Goal: Information Seeking & Learning: Learn about a topic

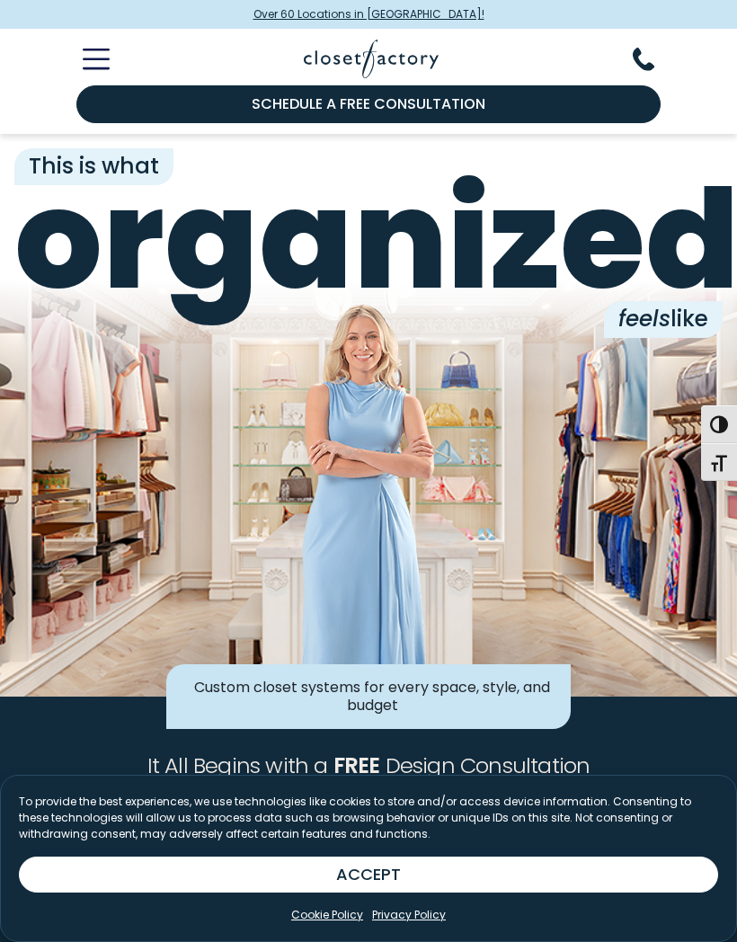
click at [305, 879] on button "ACCEPT" at bounding box center [368, 875] width 699 height 36
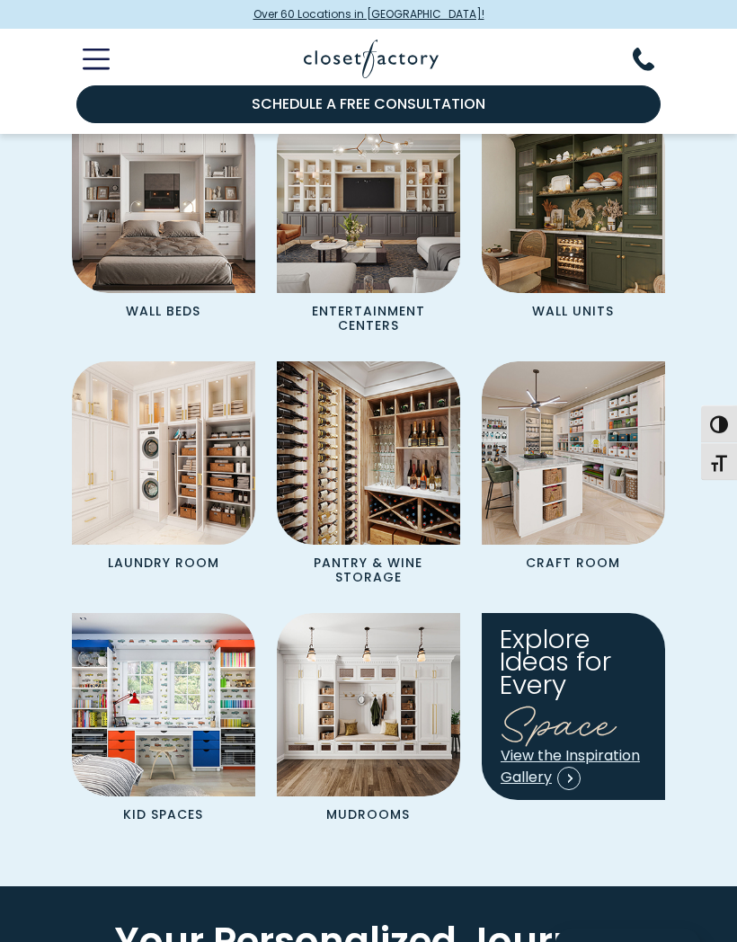
scroll to position [1911, 0]
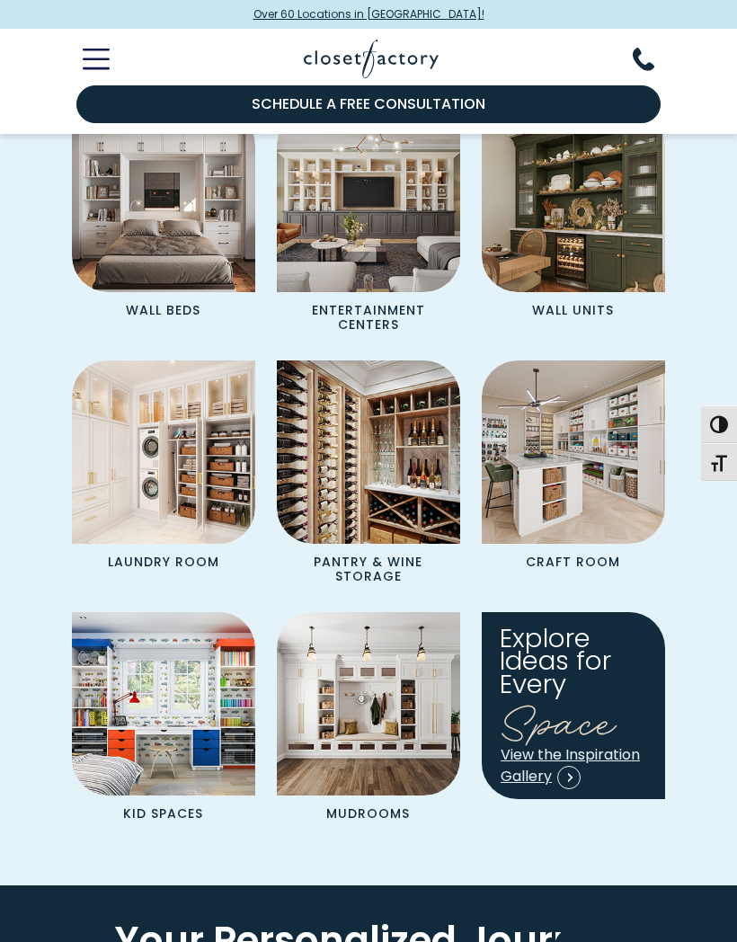
click at [394, 475] on img "Spaces Grid" at bounding box center [368, 451] width 183 height 183
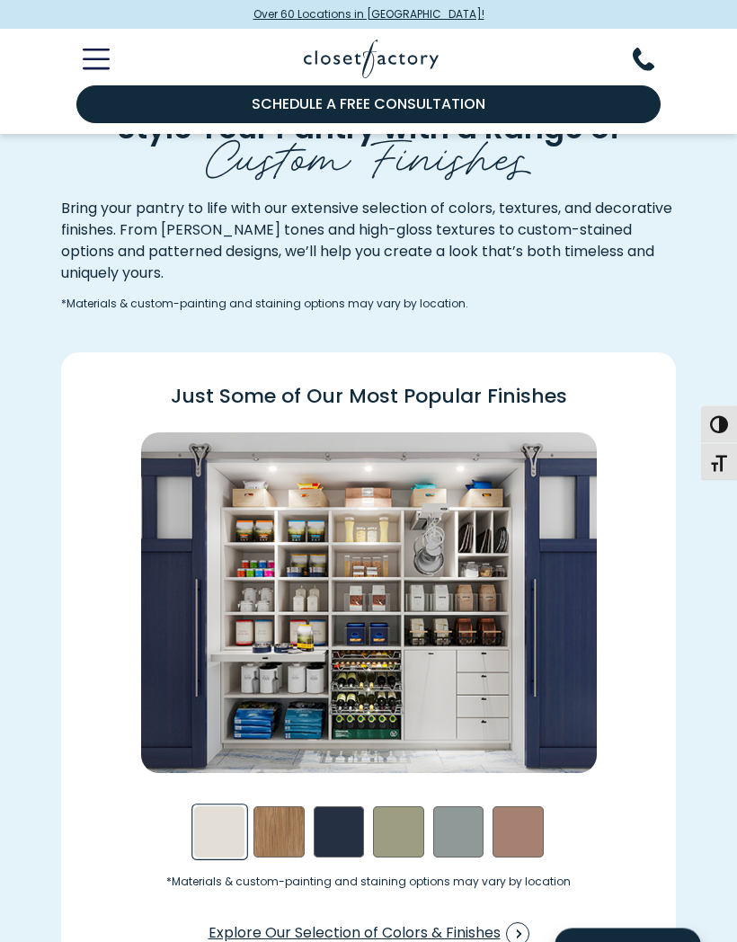
scroll to position [1802, 0]
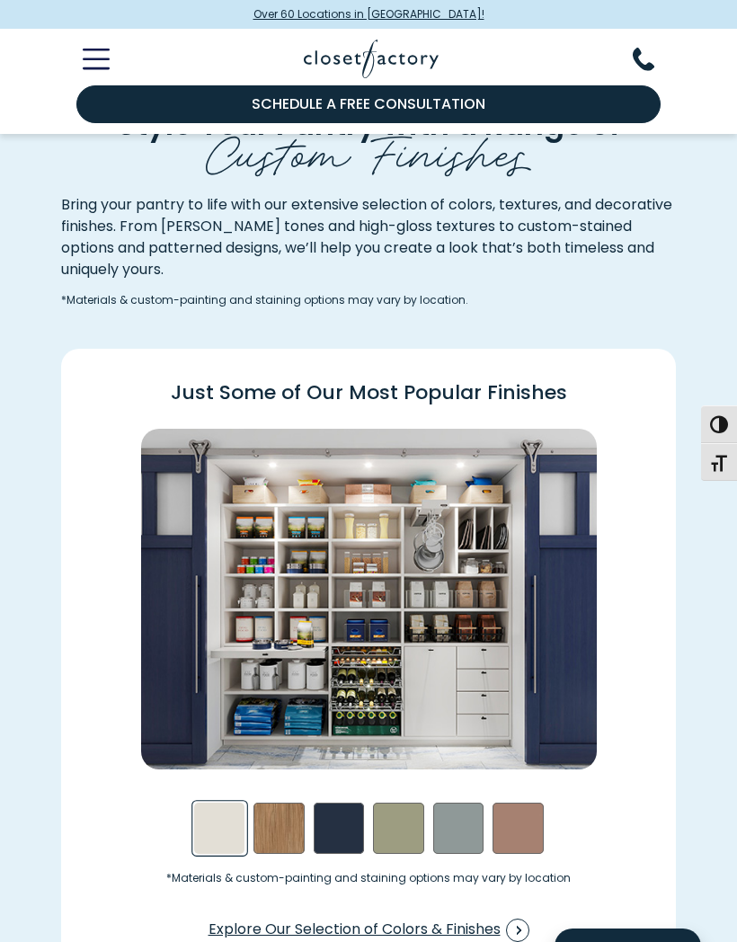
click at [276, 814] on div "Nutmeg Swatch" at bounding box center [279, 828] width 51 height 51
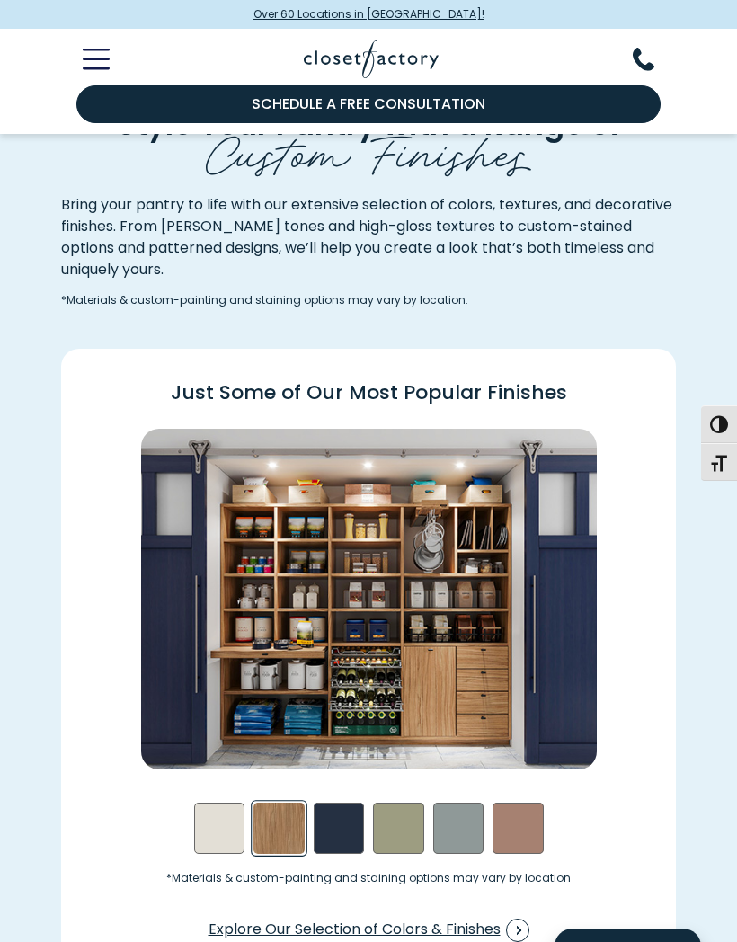
click at [342, 821] on div "Calm Sea Swatch" at bounding box center [339, 828] width 51 height 51
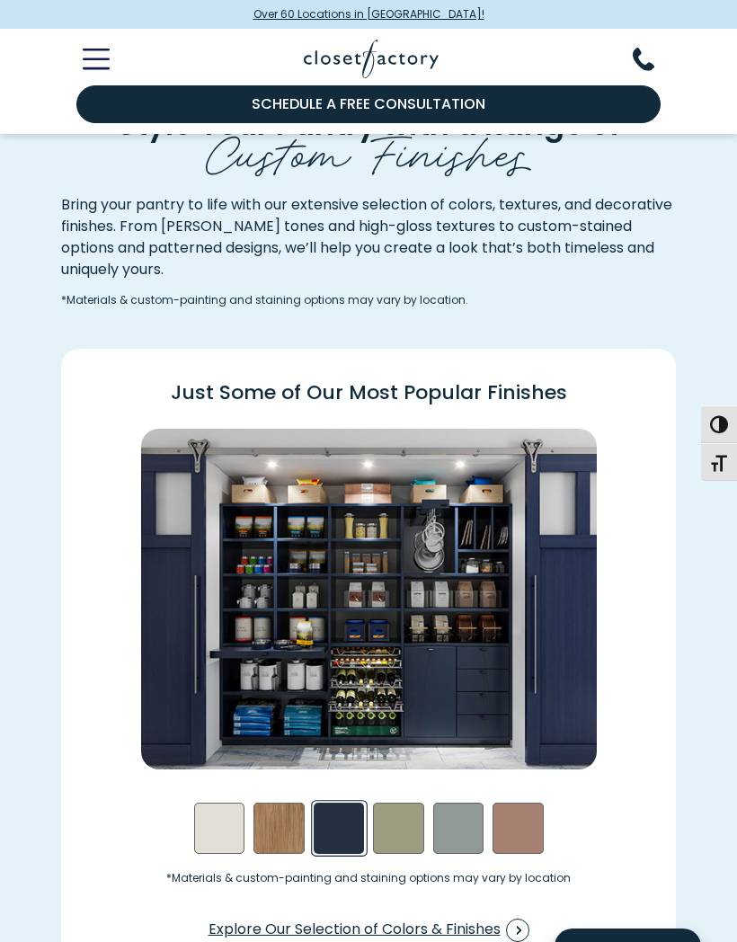
click at [403, 817] on div "Sage Swatch" at bounding box center [398, 828] width 51 height 51
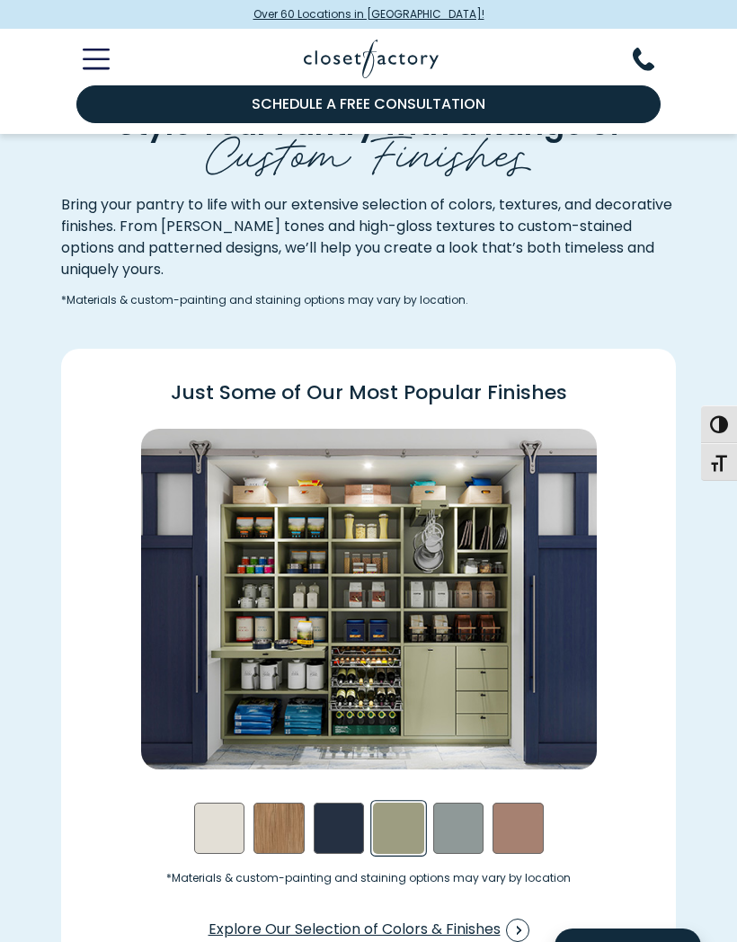
click at [519, 823] on div "Terrarosa Swatch" at bounding box center [518, 828] width 51 height 51
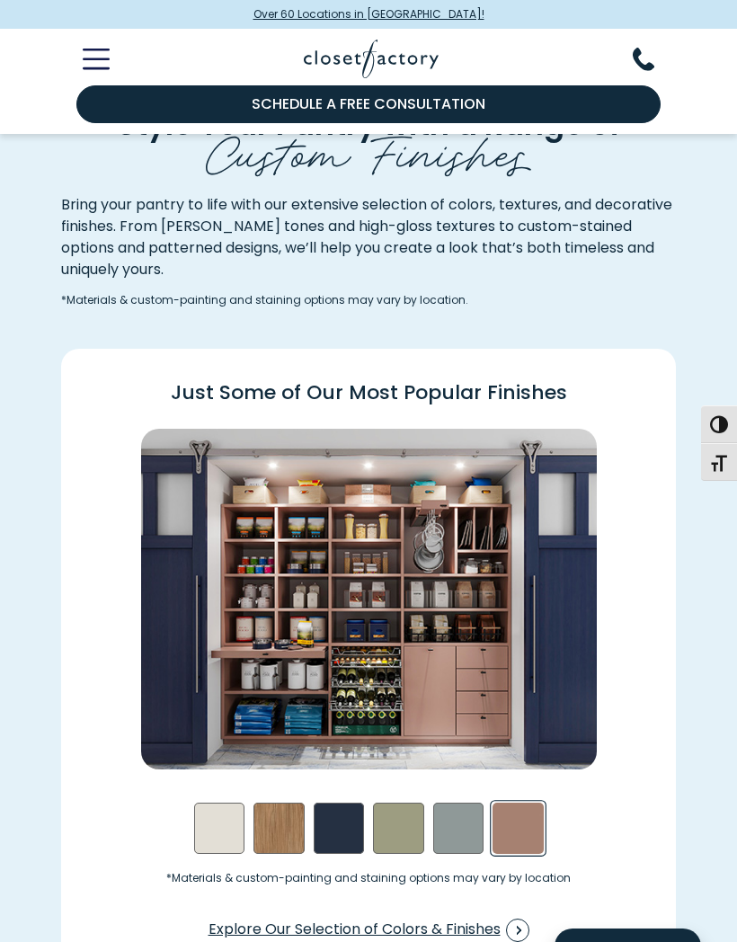
click at [223, 817] on div "Cashmere Swatch" at bounding box center [219, 828] width 51 height 51
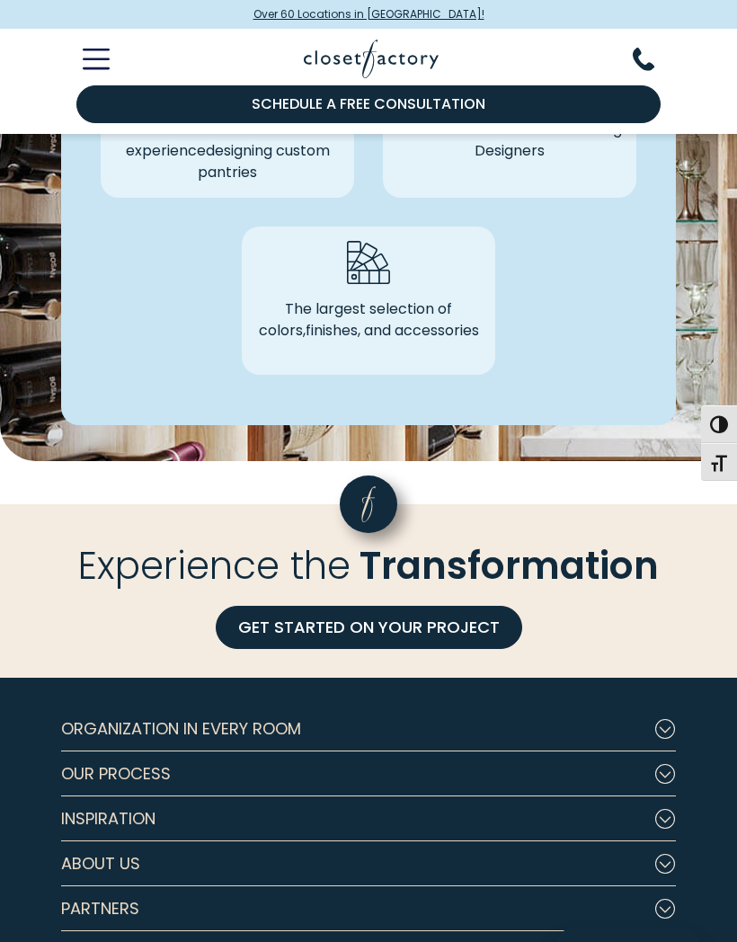
scroll to position [4961, 0]
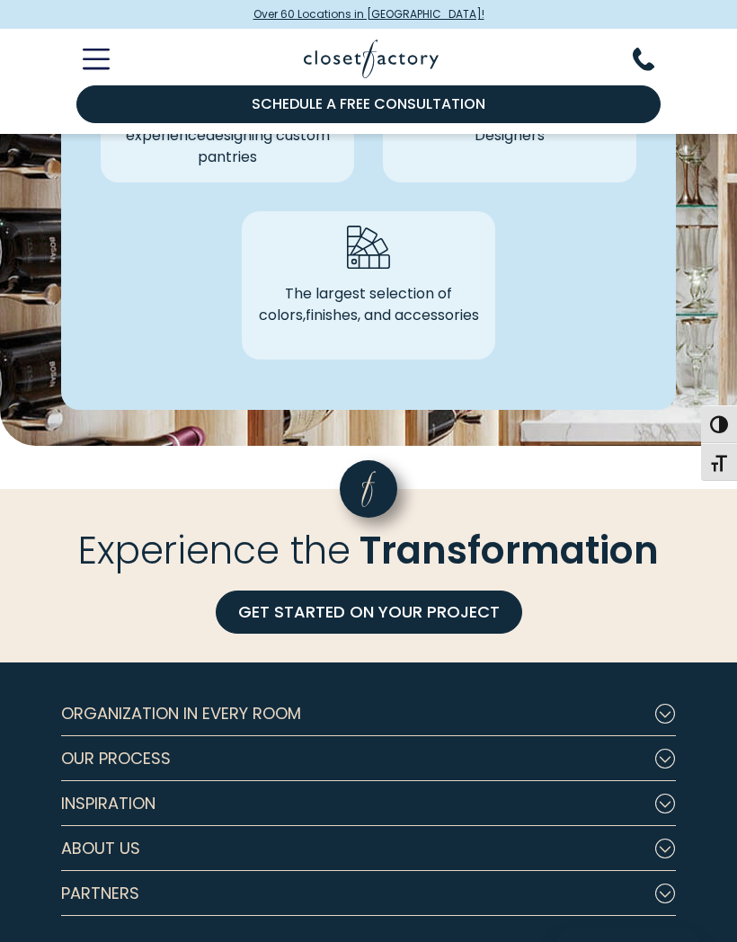
click at [671, 750] on use "Footer Subnav Button - Our Process" at bounding box center [665, 759] width 19 height 19
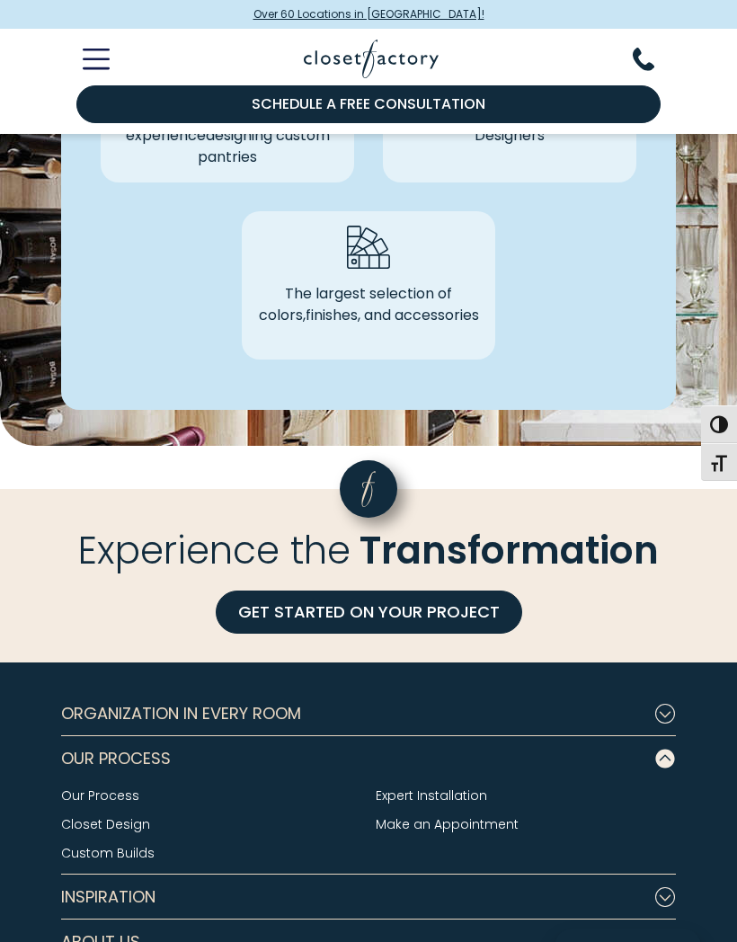
click at [111, 815] on link "Closet Design" at bounding box center [105, 824] width 89 height 18
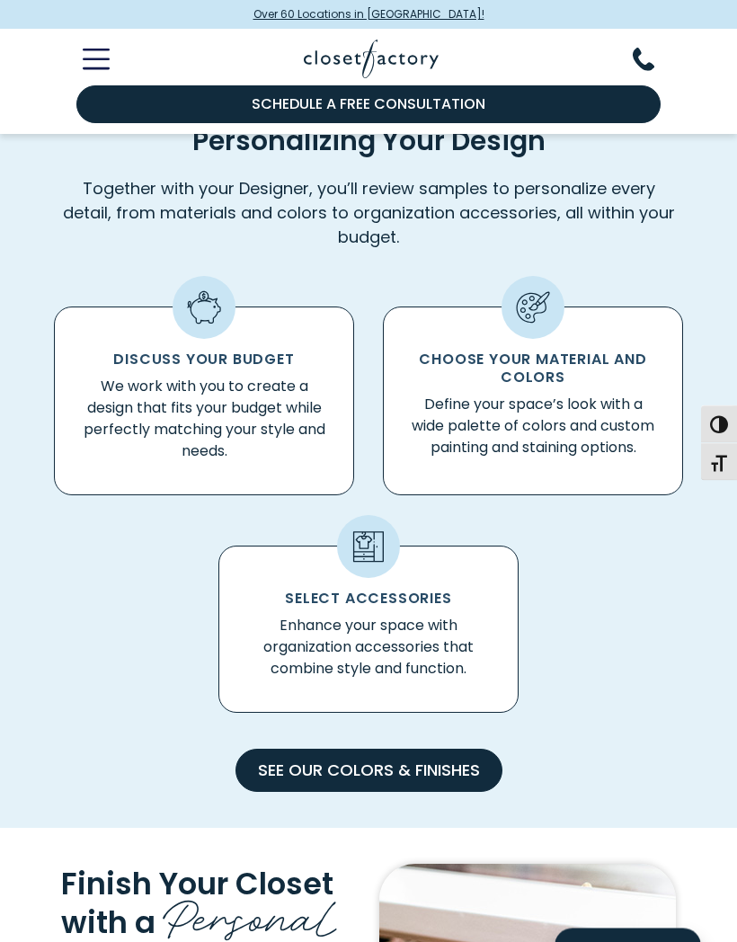
scroll to position [890, 0]
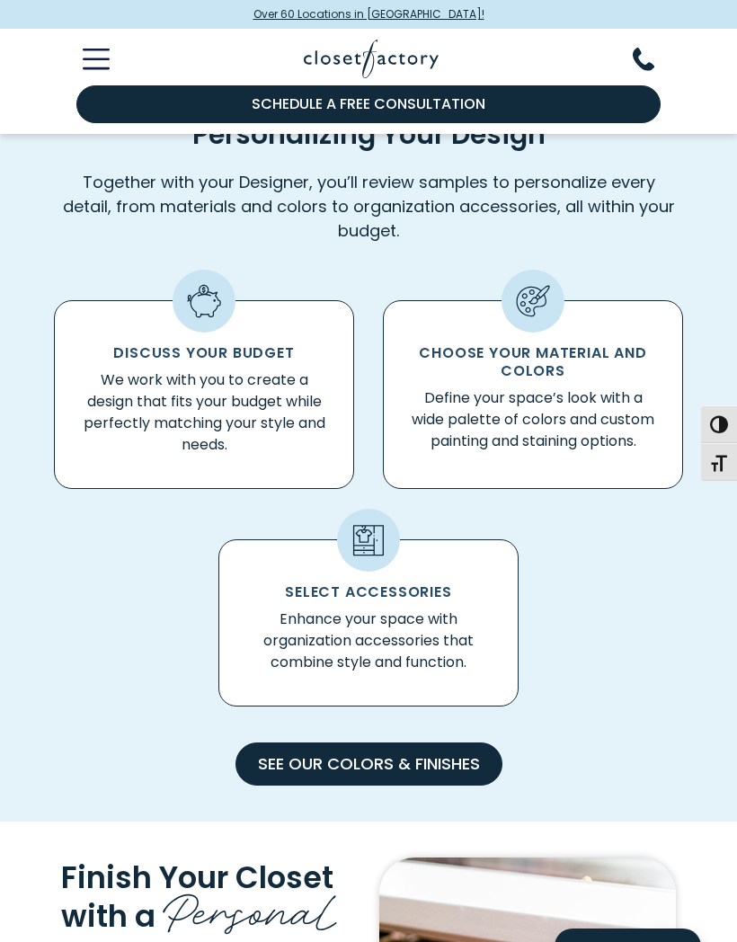
click at [210, 314] on img "Standard Icon Grid" at bounding box center [204, 301] width 34 height 34
